Goal: Task Accomplishment & Management: Use online tool/utility

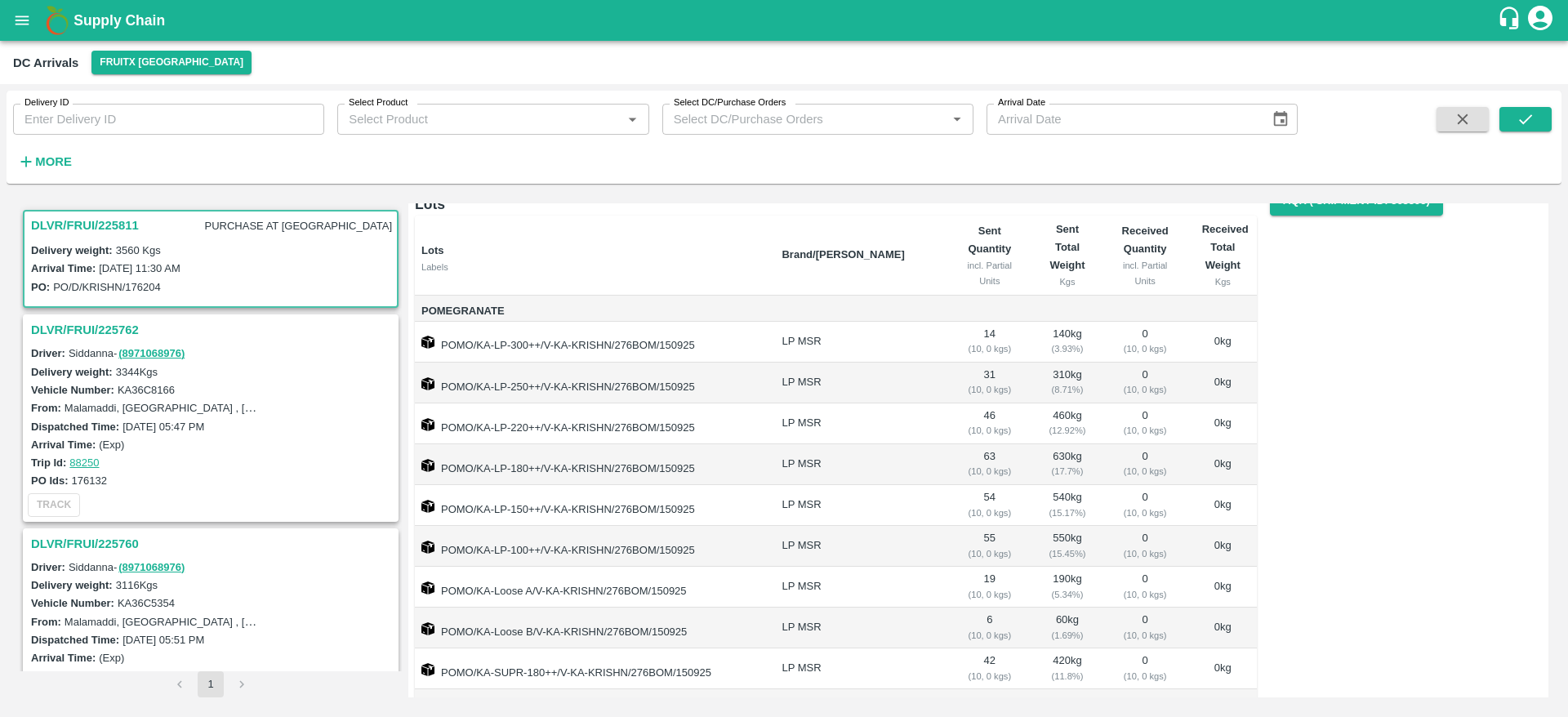
scroll to position [76, 0]
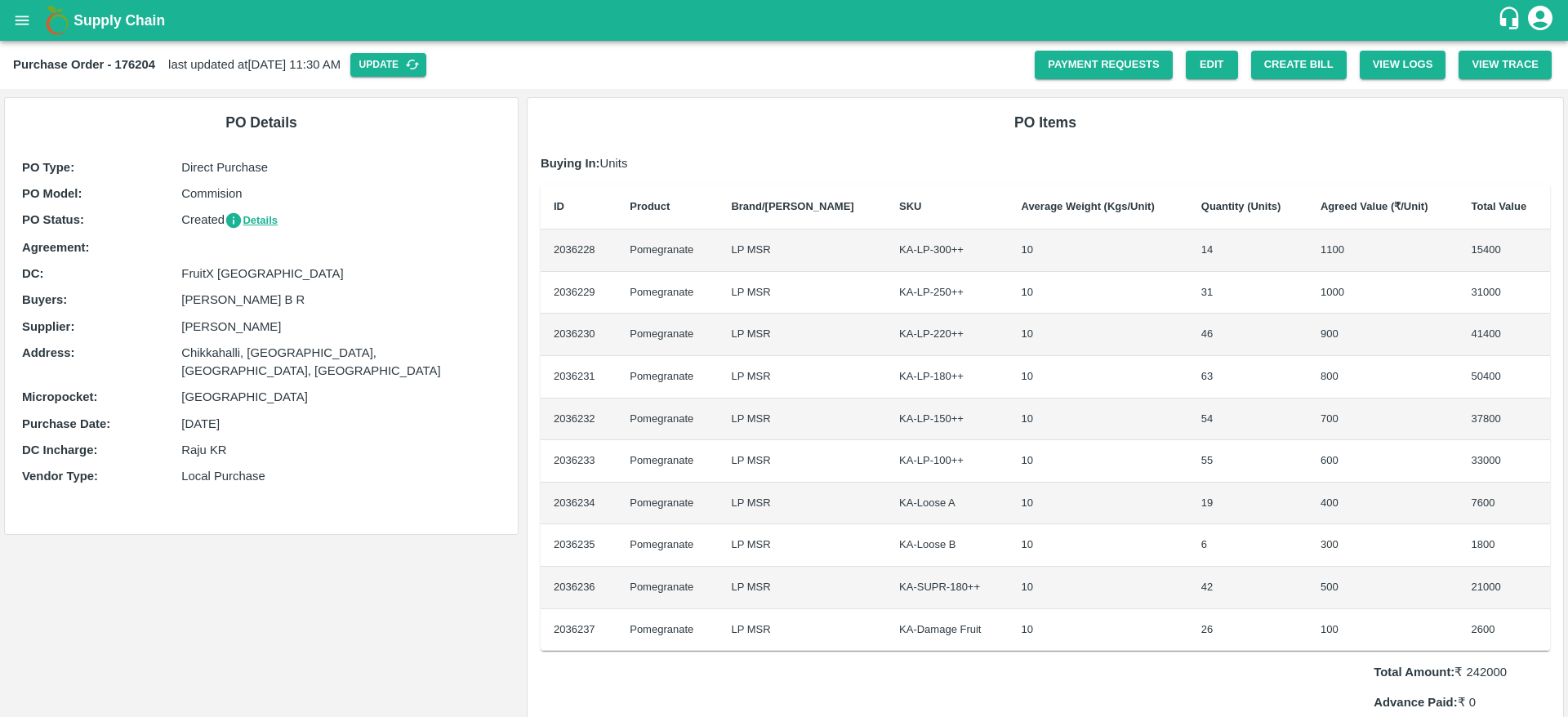
scroll to position [778, 0]
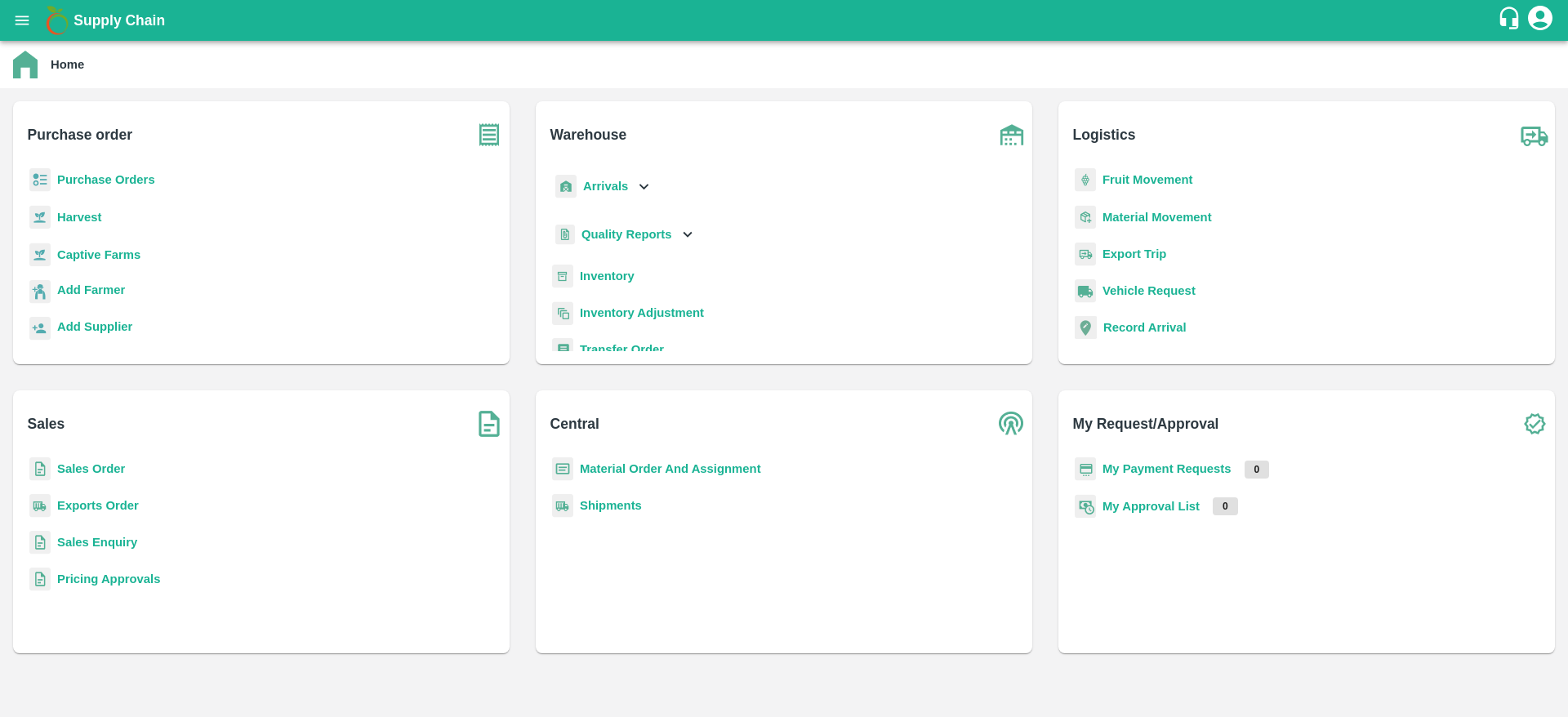
click at [132, 173] on b "Purchase Orders" at bounding box center [106, 179] width 98 height 13
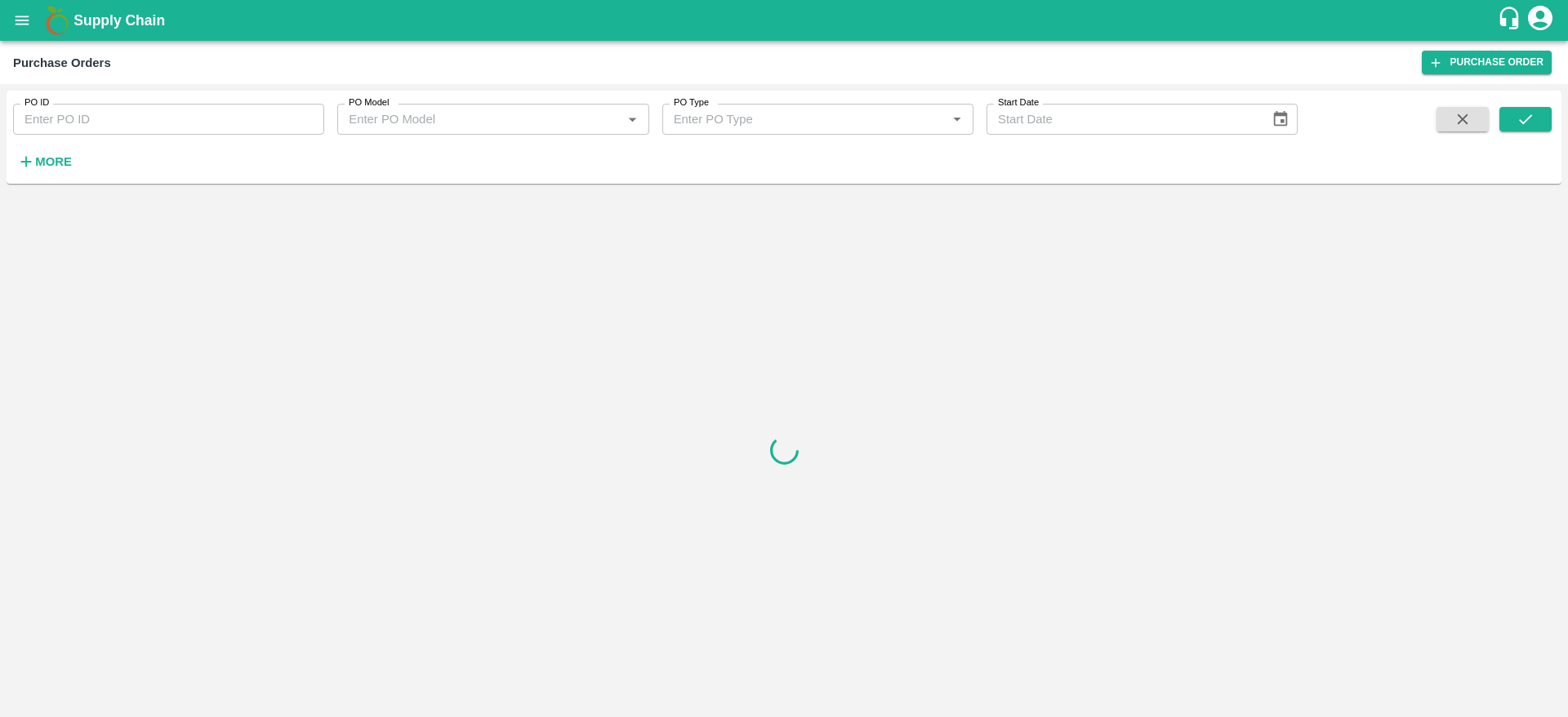
click at [42, 167] on strong "More" at bounding box center [53, 162] width 36 height 13
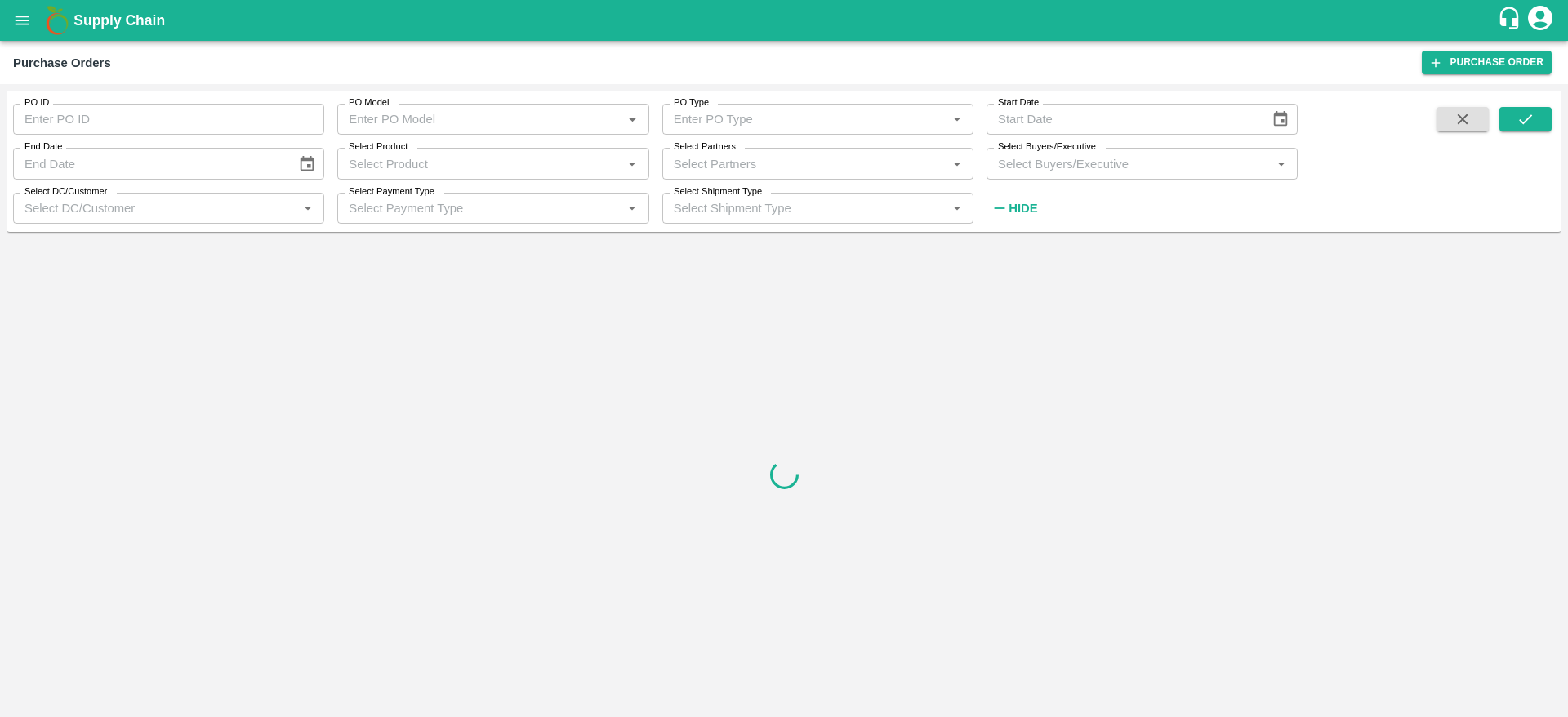
click at [1063, 171] on input "Select Buyers/Executive" at bounding box center [1128, 163] width 275 height 21
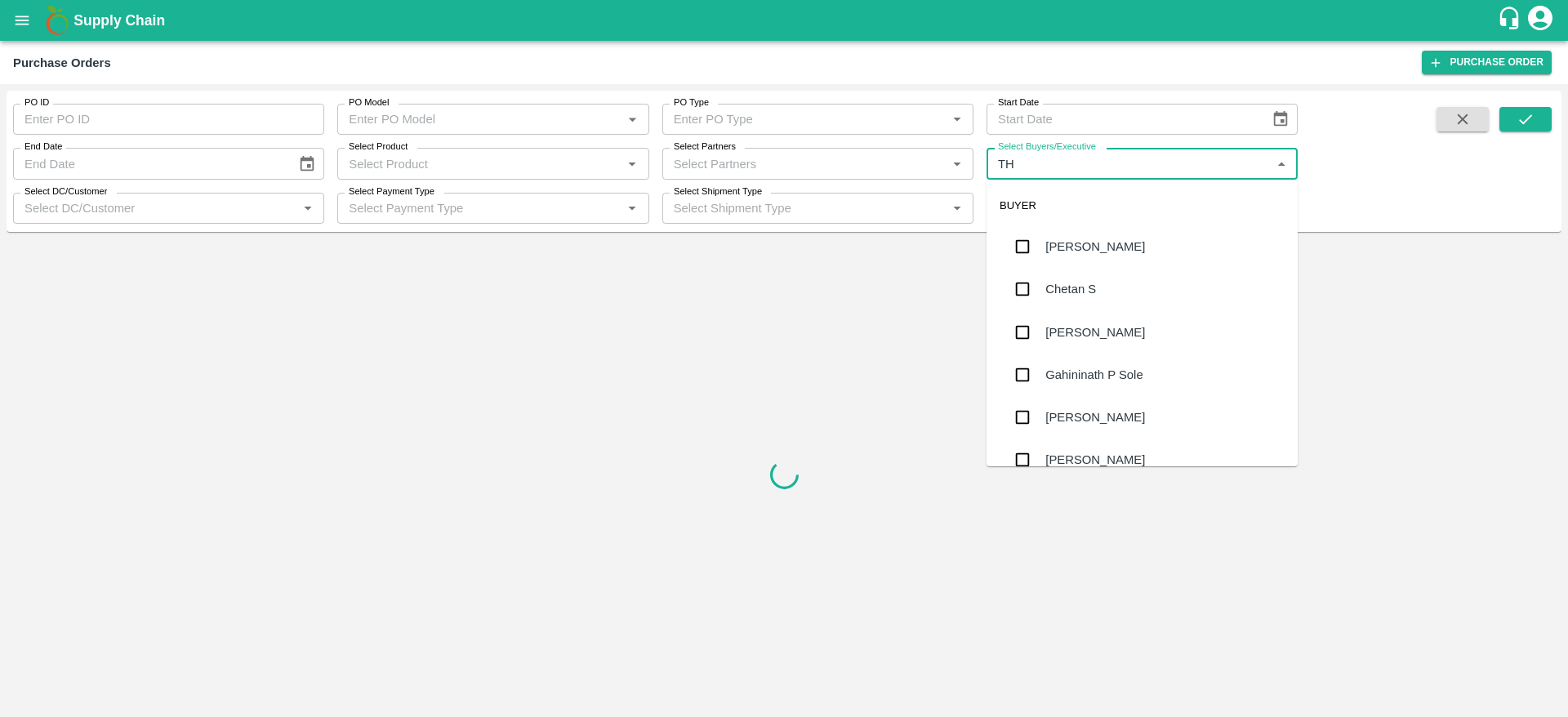
type input "THE"
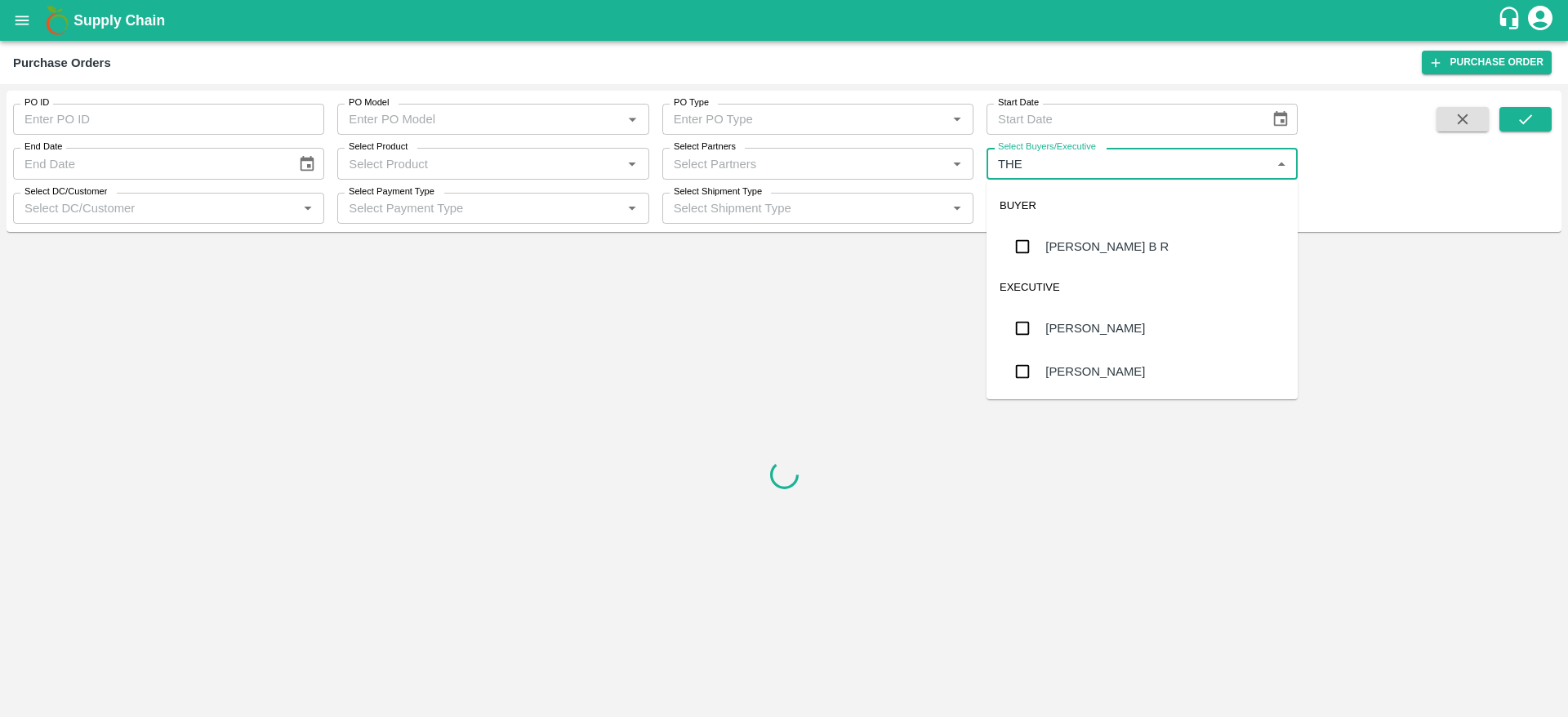
click at [1074, 254] on div "[PERSON_NAME] B R" at bounding box center [1107, 246] width 124 height 18
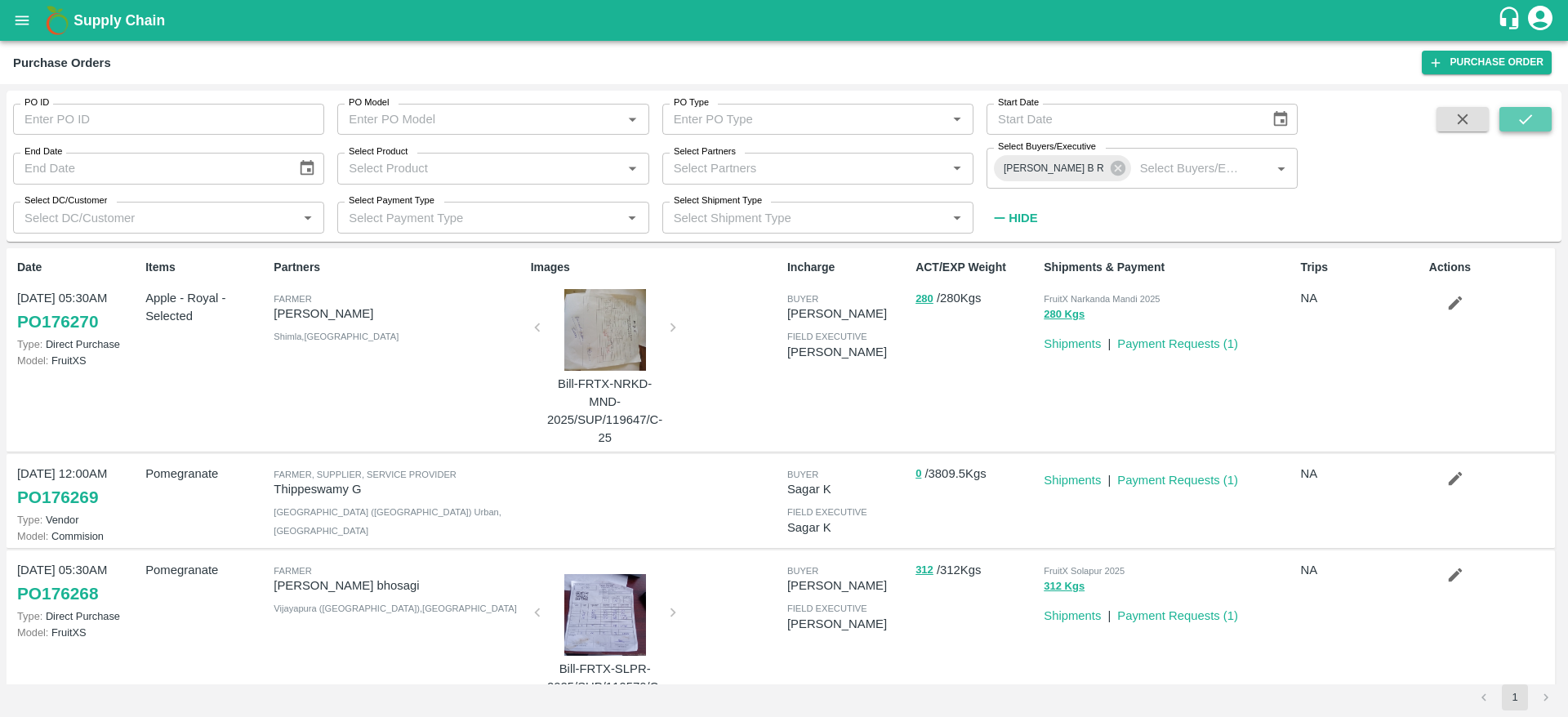
click at [1515, 116] on button "submit" at bounding box center [1525, 119] width 52 height 25
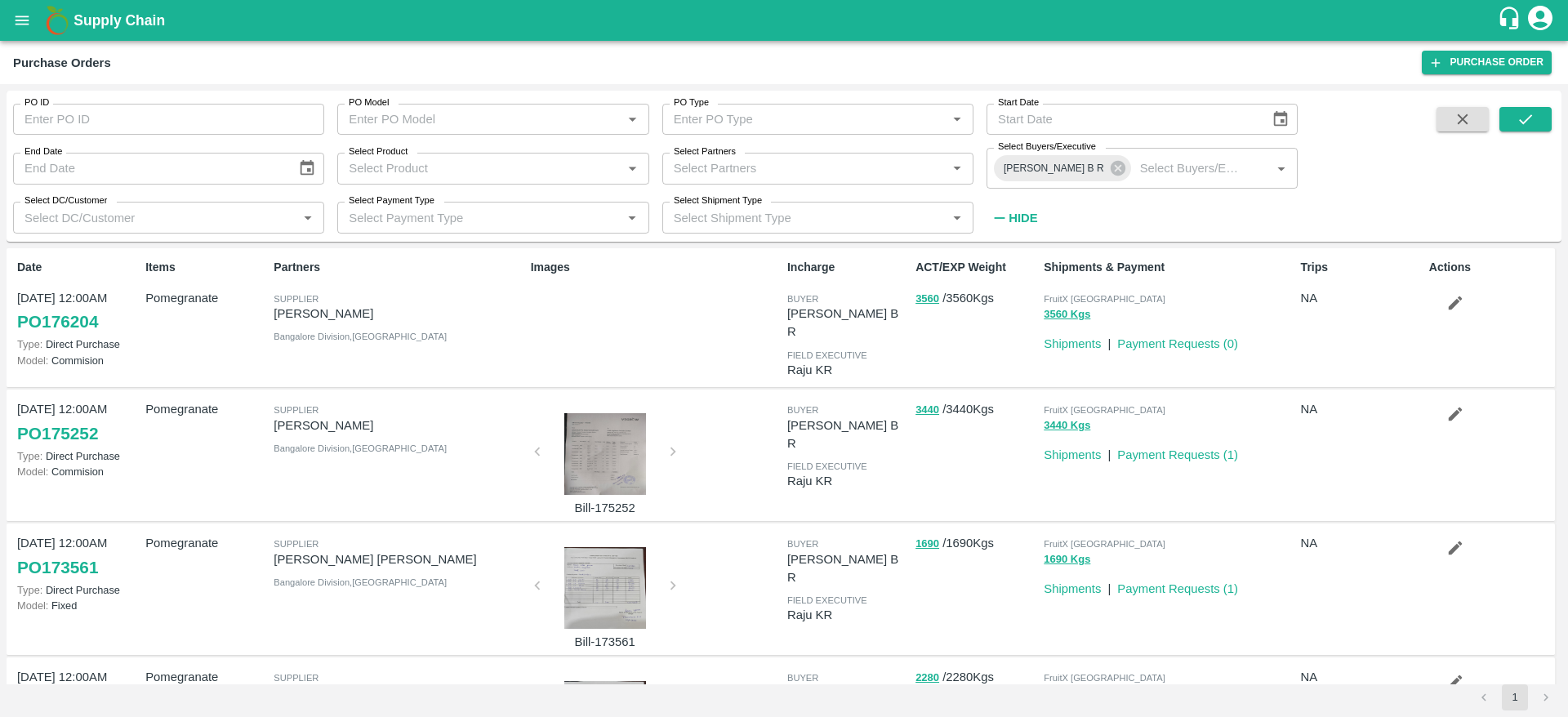
click at [71, 314] on link "PO 176204" at bounding box center [57, 321] width 81 height 29
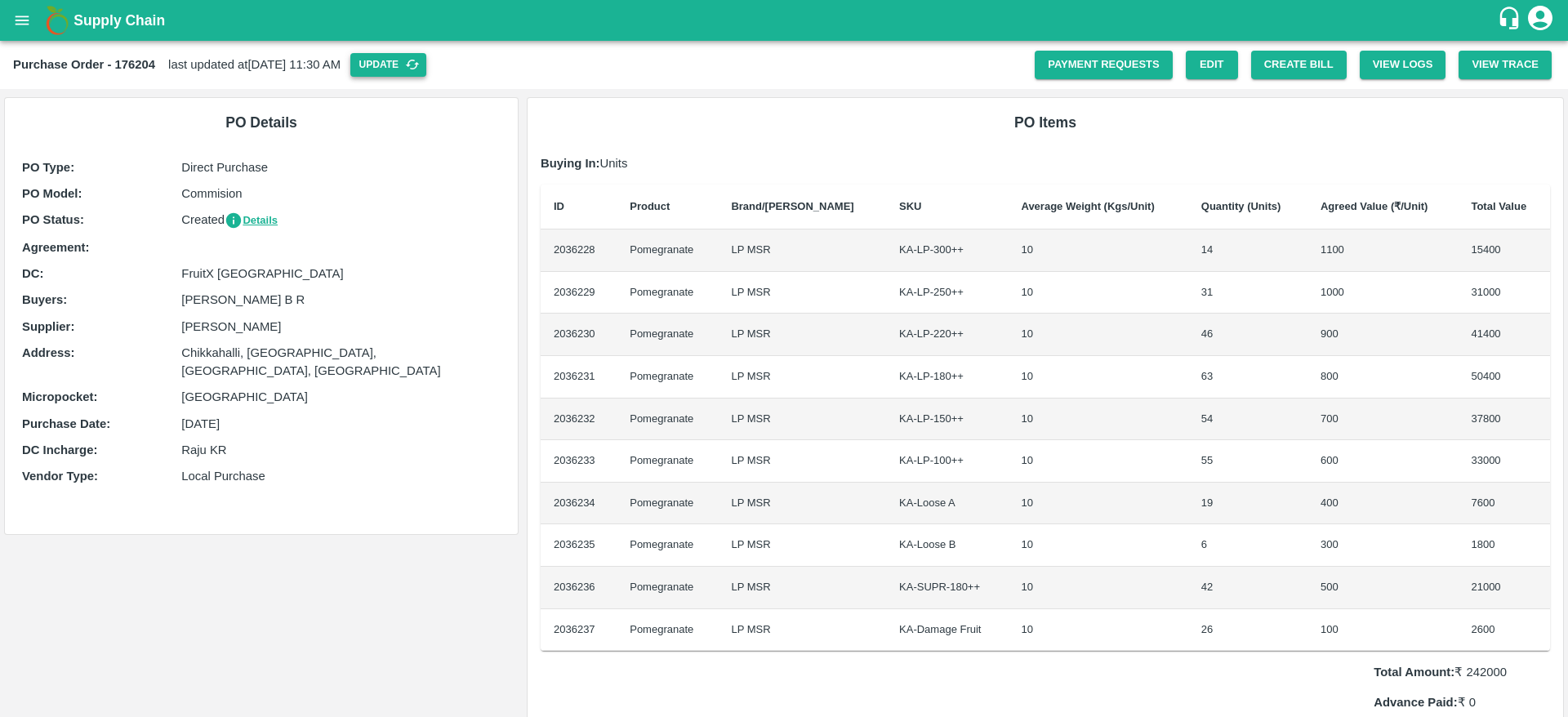
click at [415, 68] on button "Update" at bounding box center [388, 65] width 76 height 24
click at [1305, 69] on button "Create Bill" at bounding box center [1298, 65] width 95 height 28
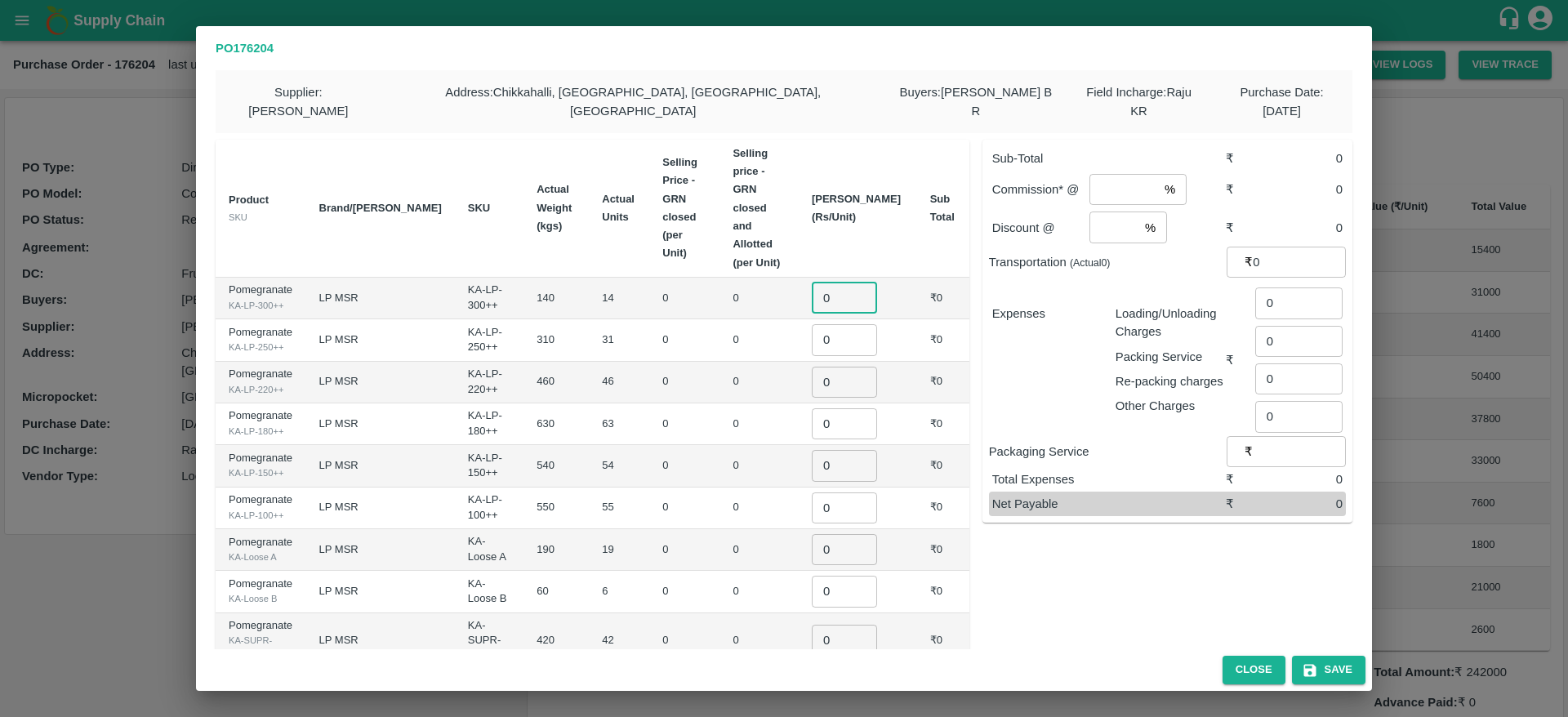
click at [853, 283] on input "0" at bounding box center [844, 298] width 65 height 31
type input "1050"
click at [844, 324] on input "0" at bounding box center [834, 339] width 65 height 31
type input "950"
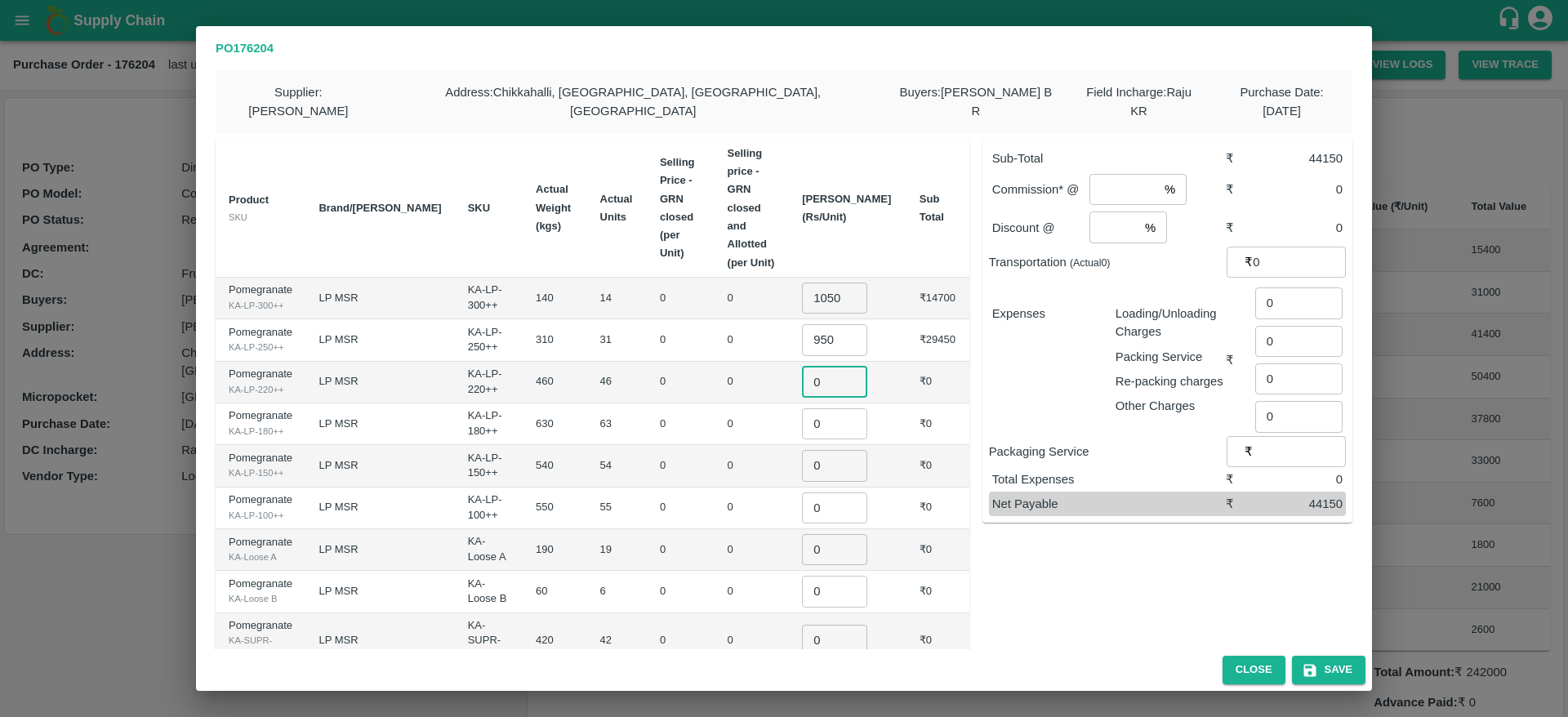
click at [846, 367] on input "0" at bounding box center [834, 382] width 65 height 31
type input "850"
click at [849, 408] on input "0" at bounding box center [834, 423] width 65 height 31
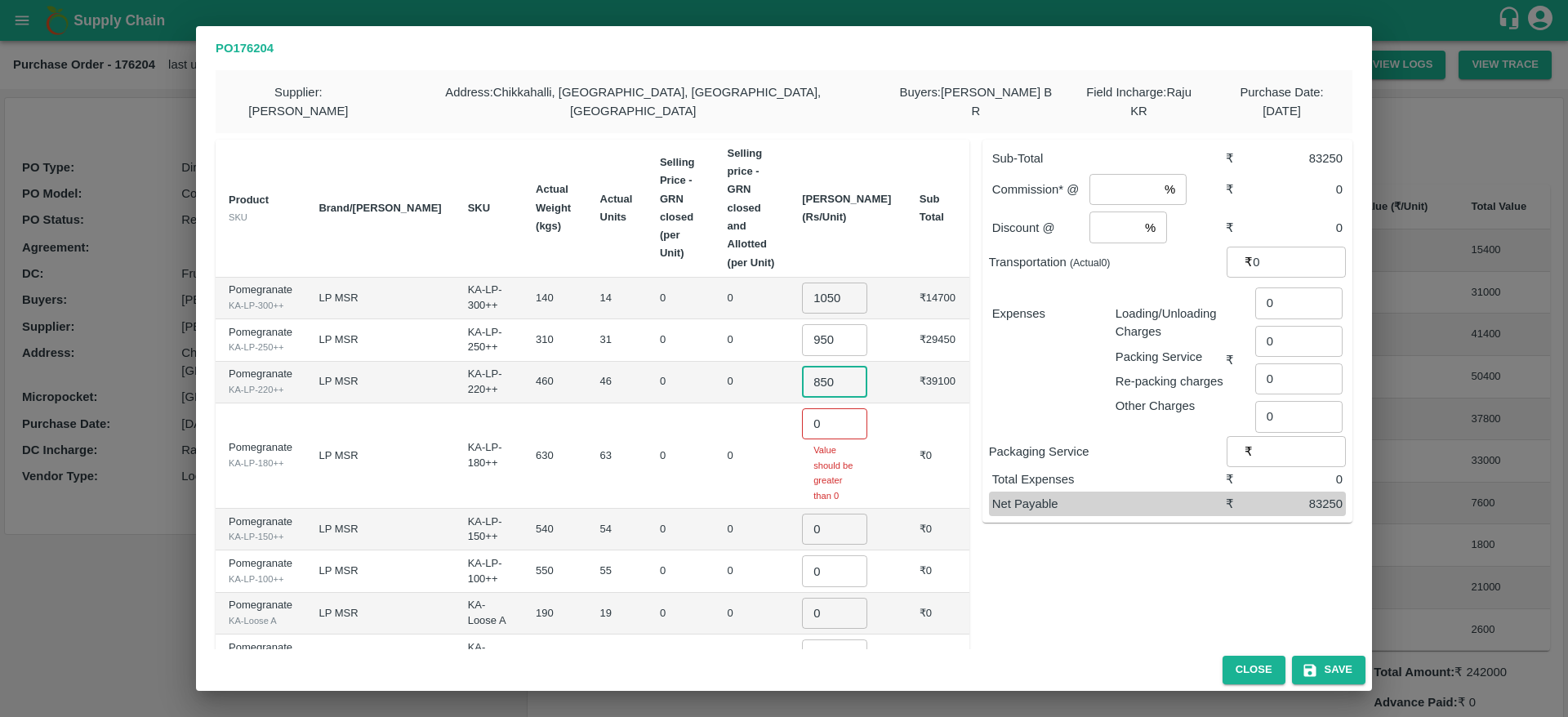
click at [859, 367] on input "850" at bounding box center [834, 382] width 65 height 31
drag, startPoint x: 859, startPoint y: 301, endPoint x: 830, endPoint y: 302, distance: 29.0
click at [830, 367] on input "850" at bounding box center [834, 382] width 65 height 31
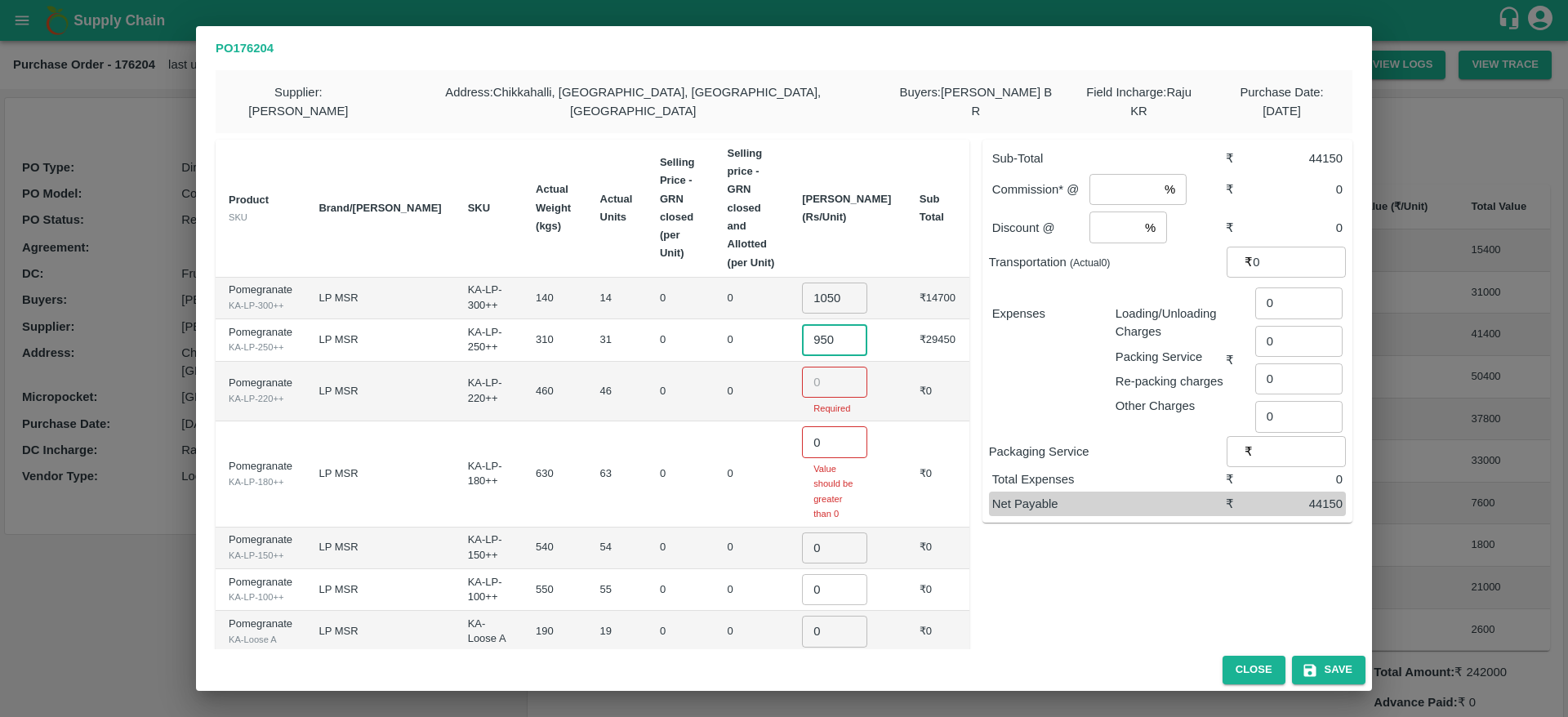
drag, startPoint x: 852, startPoint y: 257, endPoint x: 793, endPoint y: 264, distance: 59.4
click at [793, 319] on tr "Pomegranate KA-LP-250++ LP MSR KA-LP-250++ 310 31 0 0 950 ​ ₹29450" at bounding box center [593, 339] width 754 height 42
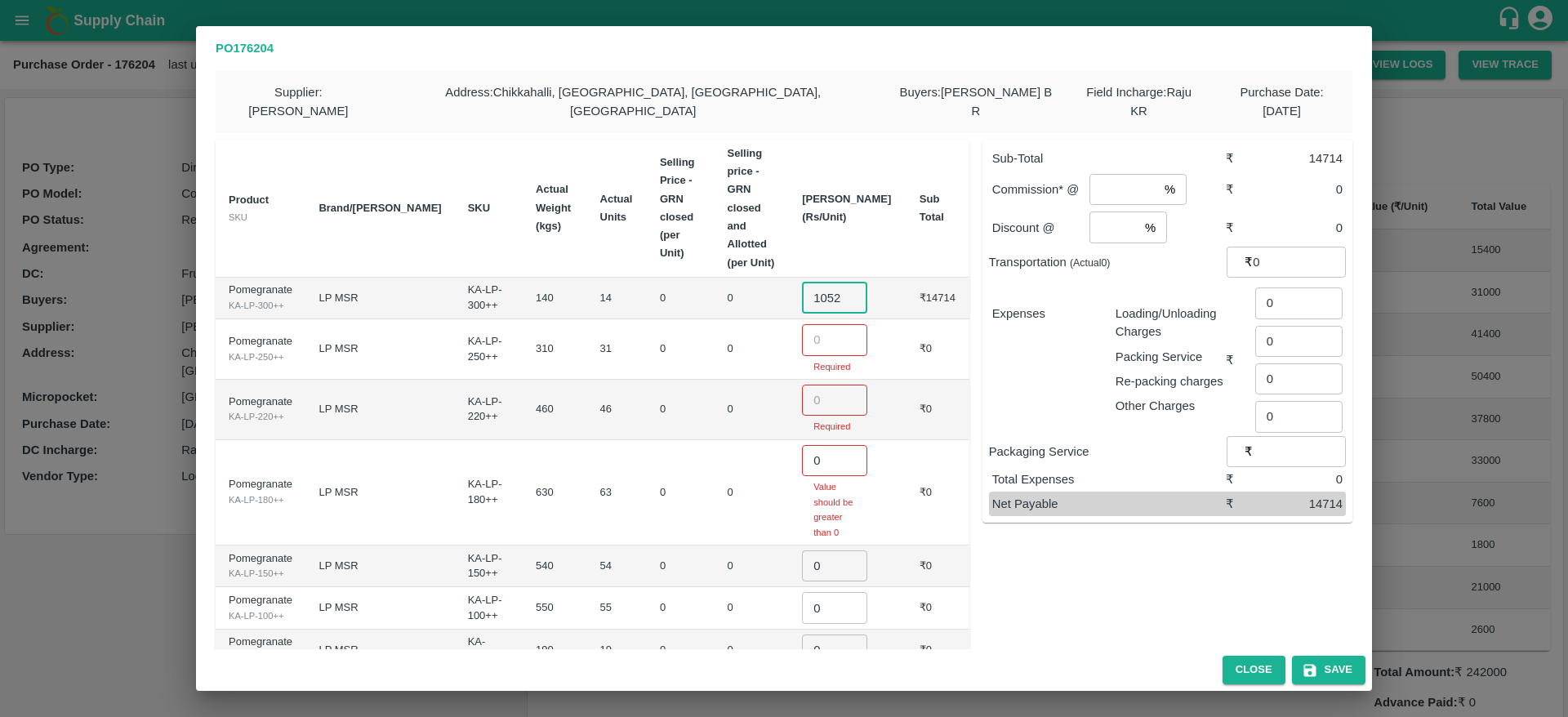
click at [865, 283] on input "1052" at bounding box center [834, 298] width 65 height 31
drag, startPoint x: 862, startPoint y: 226, endPoint x: 787, endPoint y: 243, distance: 76.9
click at [802, 283] on input "1049" at bounding box center [834, 298] width 65 height 31
type input "1"
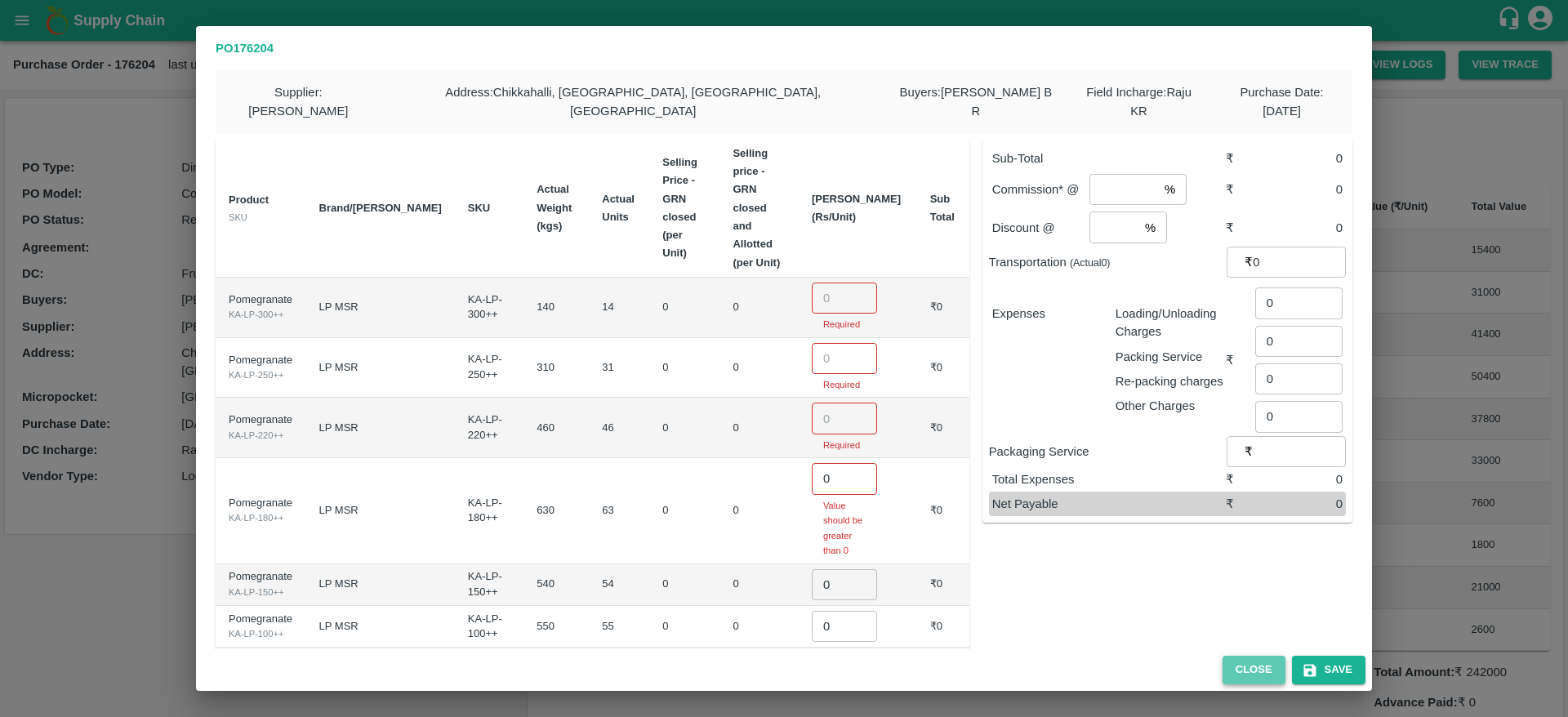
click at [1245, 678] on button "Close" at bounding box center [1253, 670] width 63 height 28
